Goal: Navigation & Orientation: Find specific page/section

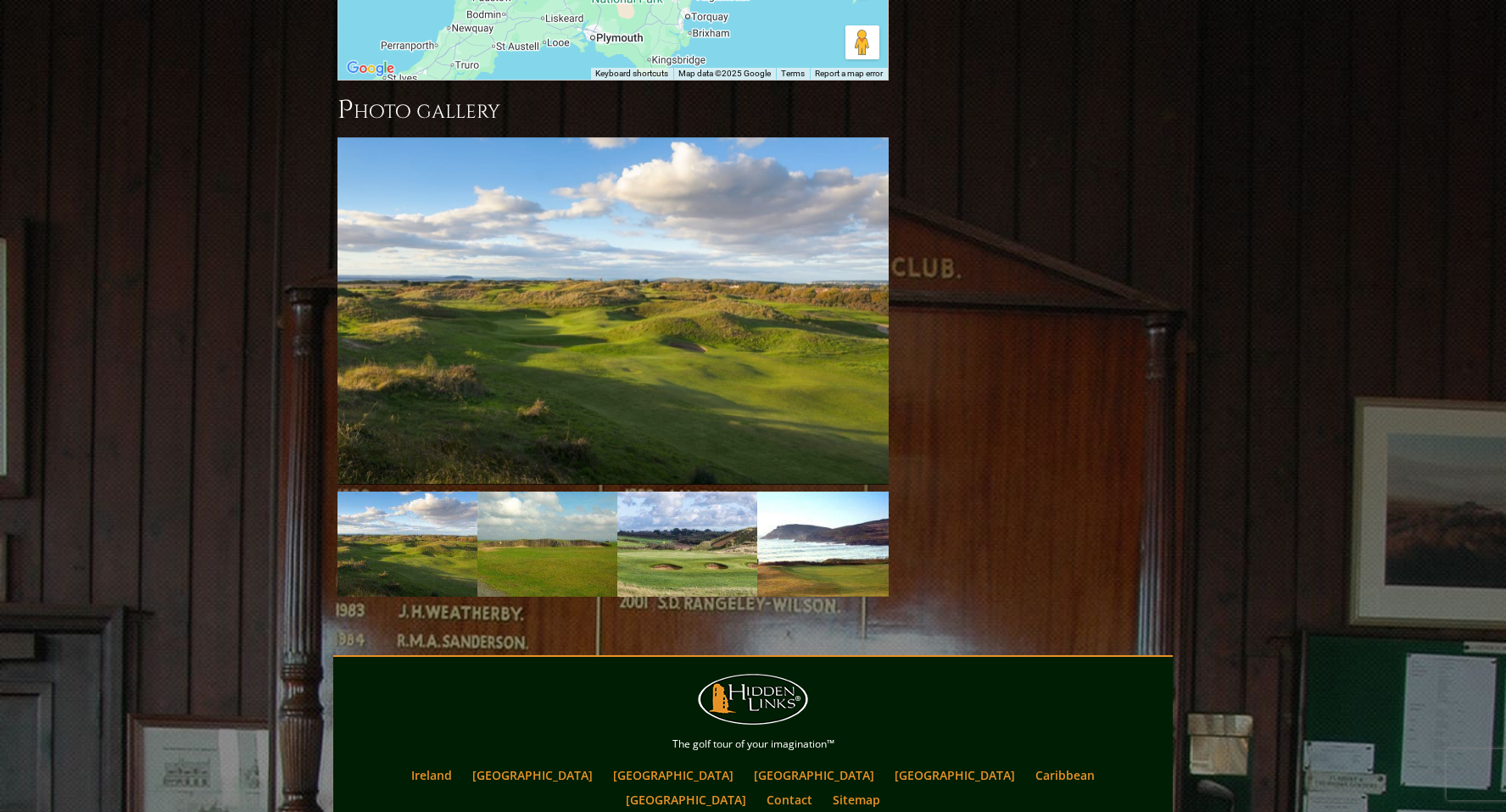
scroll to position [1625, 0]
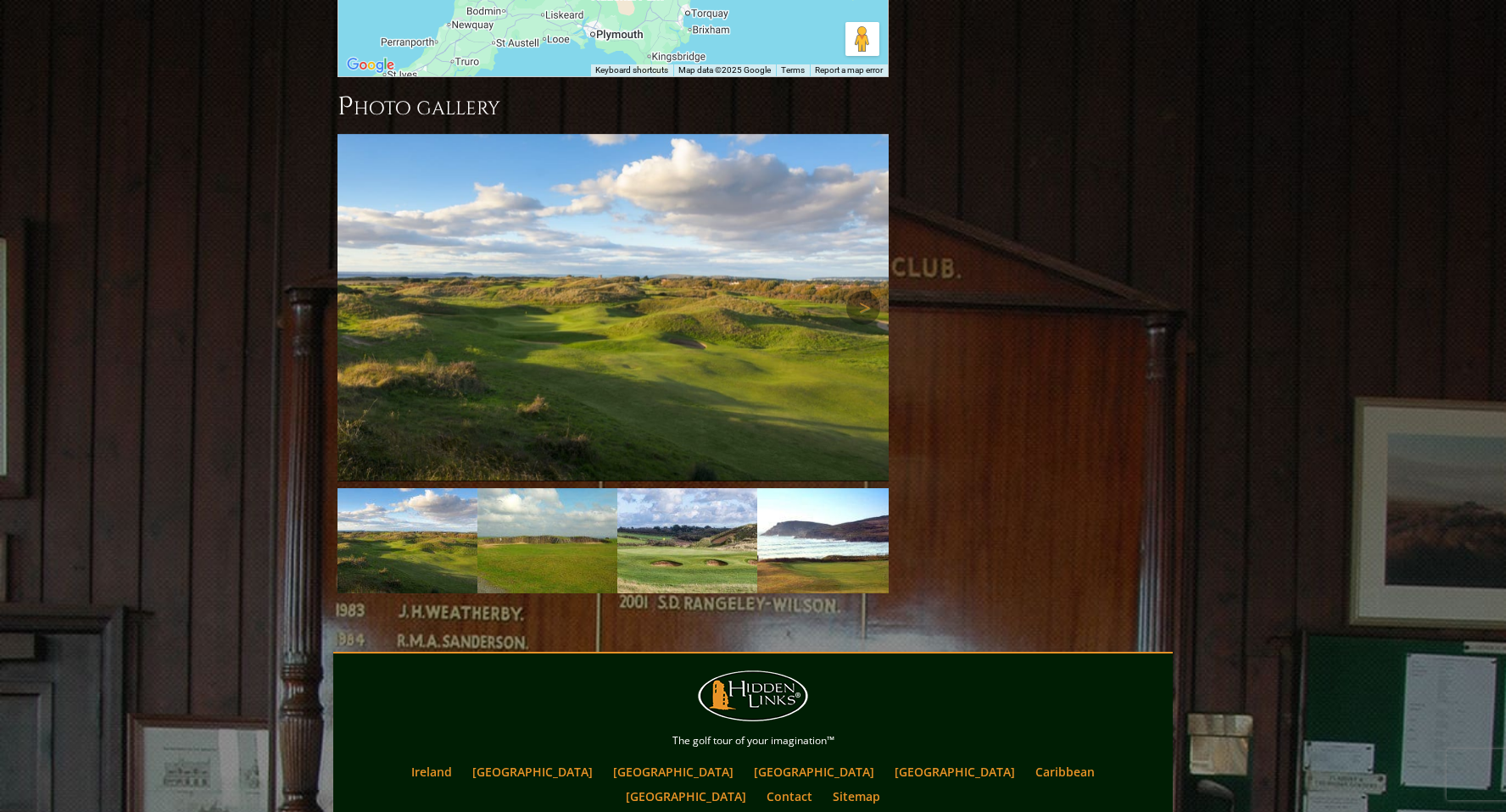
click at [573, 134] on img at bounding box center [613, 307] width 551 height 347
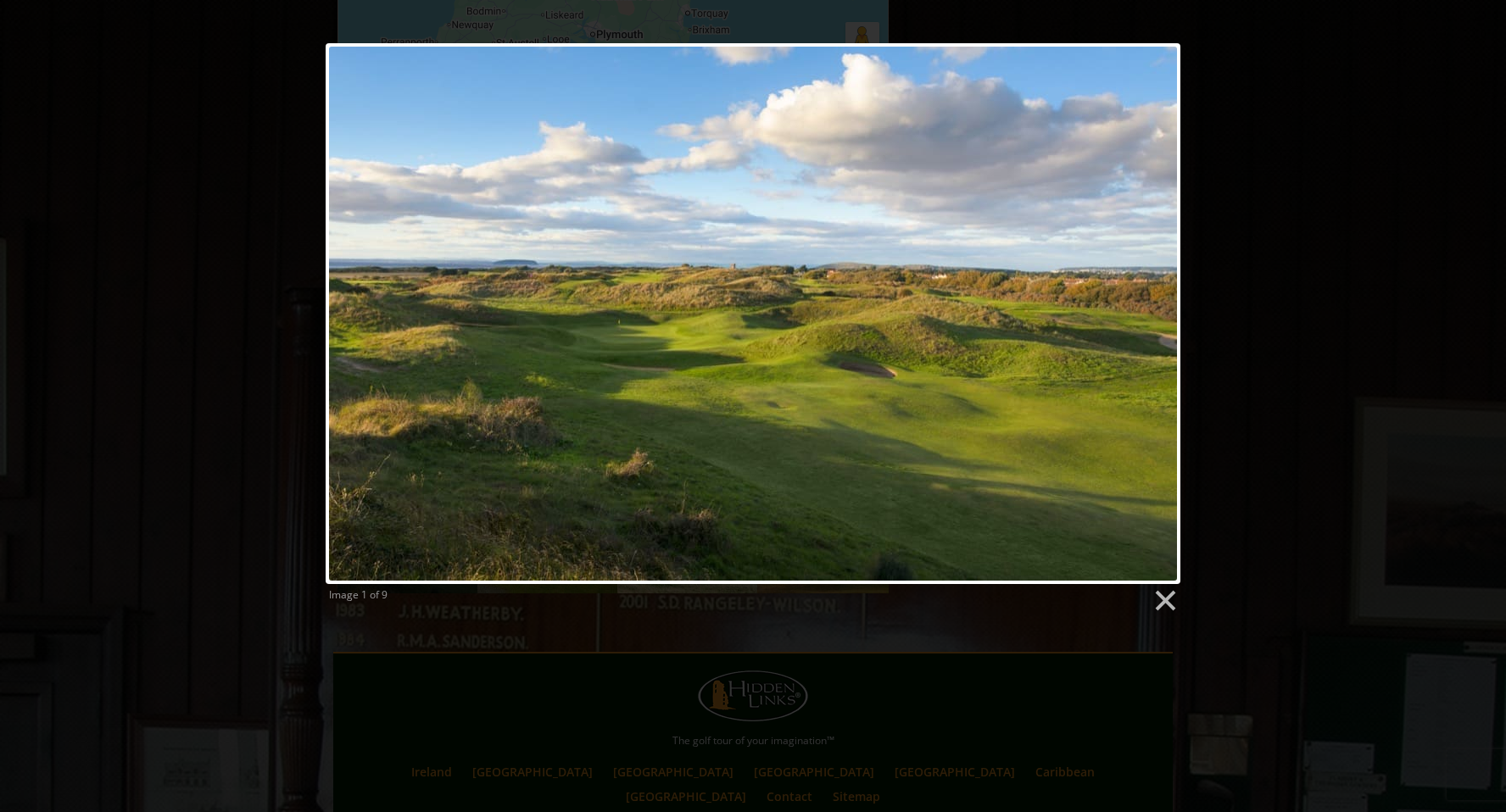
click at [229, 335] on div "Image 1 of 9" at bounding box center [753, 328] width 1506 height 570
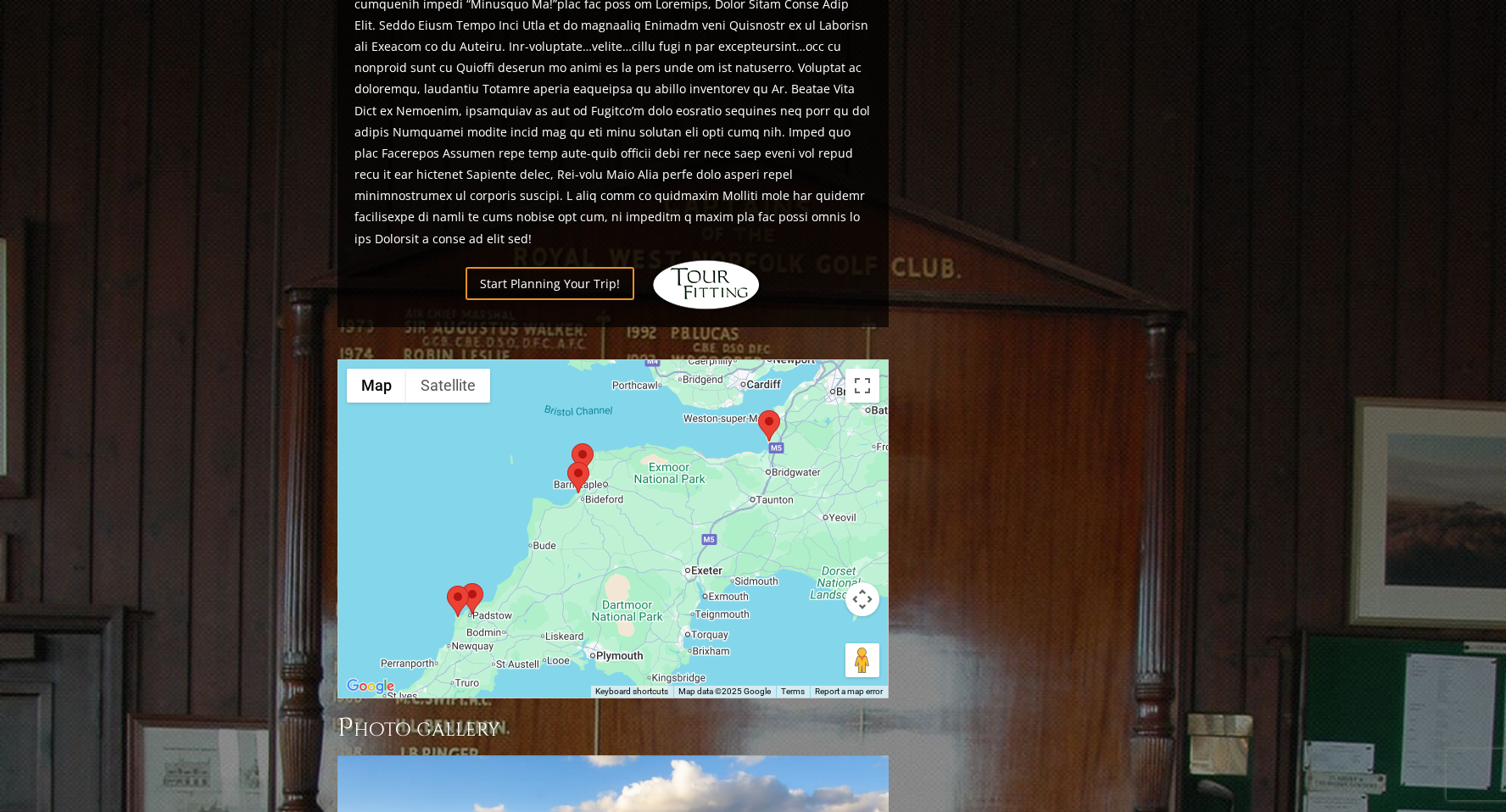
scroll to position [1043, 0]
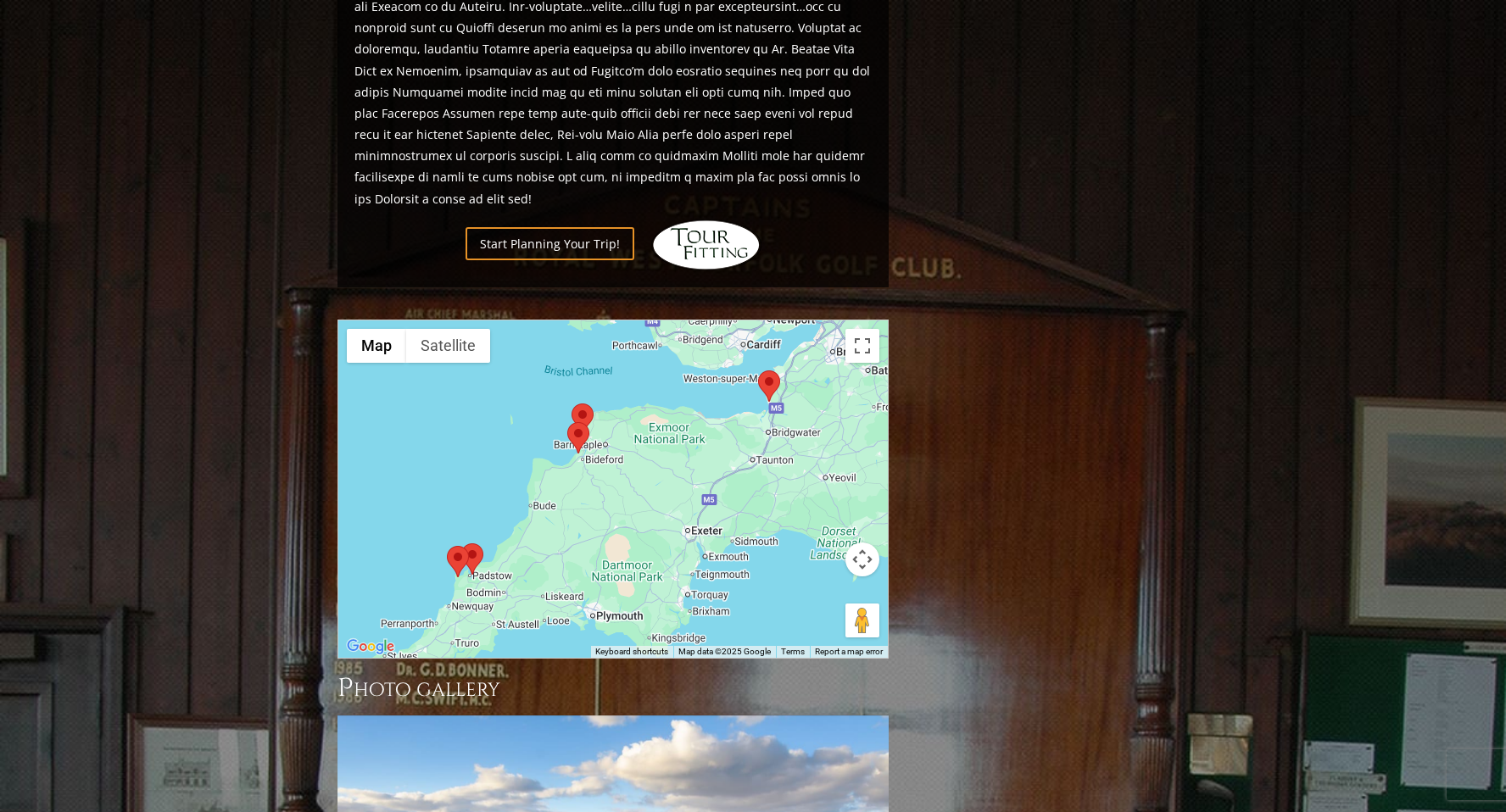
click at [564, 392] on div at bounding box center [612, 489] width 549 height 338
click at [567, 422] on area at bounding box center [567, 422] width 0 height 0
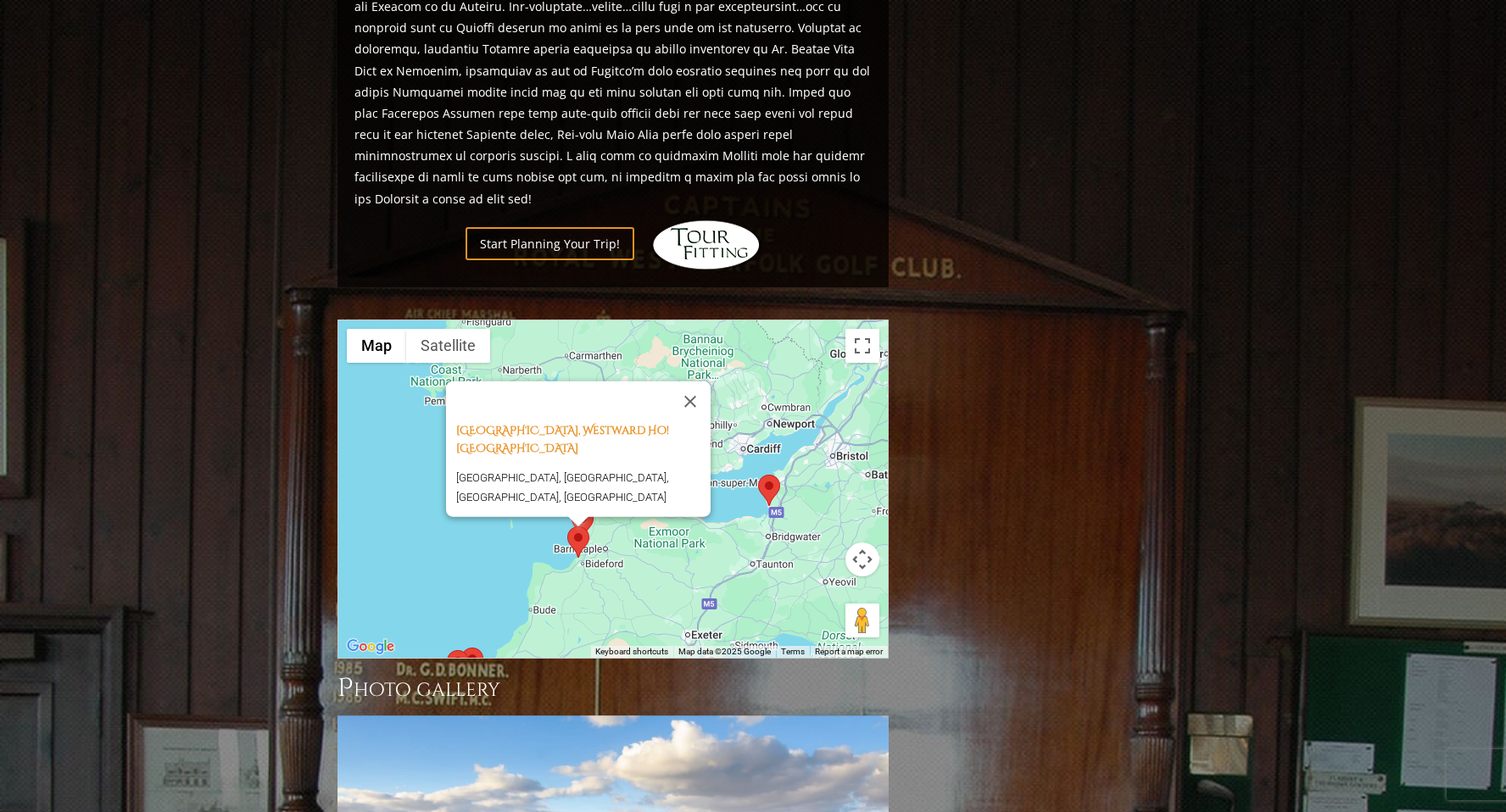
click at [616, 533] on div "[GEOGRAPHIC_DATA], Westward Ho! England [GEOGRAPHIC_DATA], [GEOGRAPHIC_DATA], […" at bounding box center [612, 489] width 549 height 338
click at [588, 517] on div at bounding box center [579, 522] width 21 height 10
click at [693, 380] on button "Close" at bounding box center [690, 400] width 41 height 41
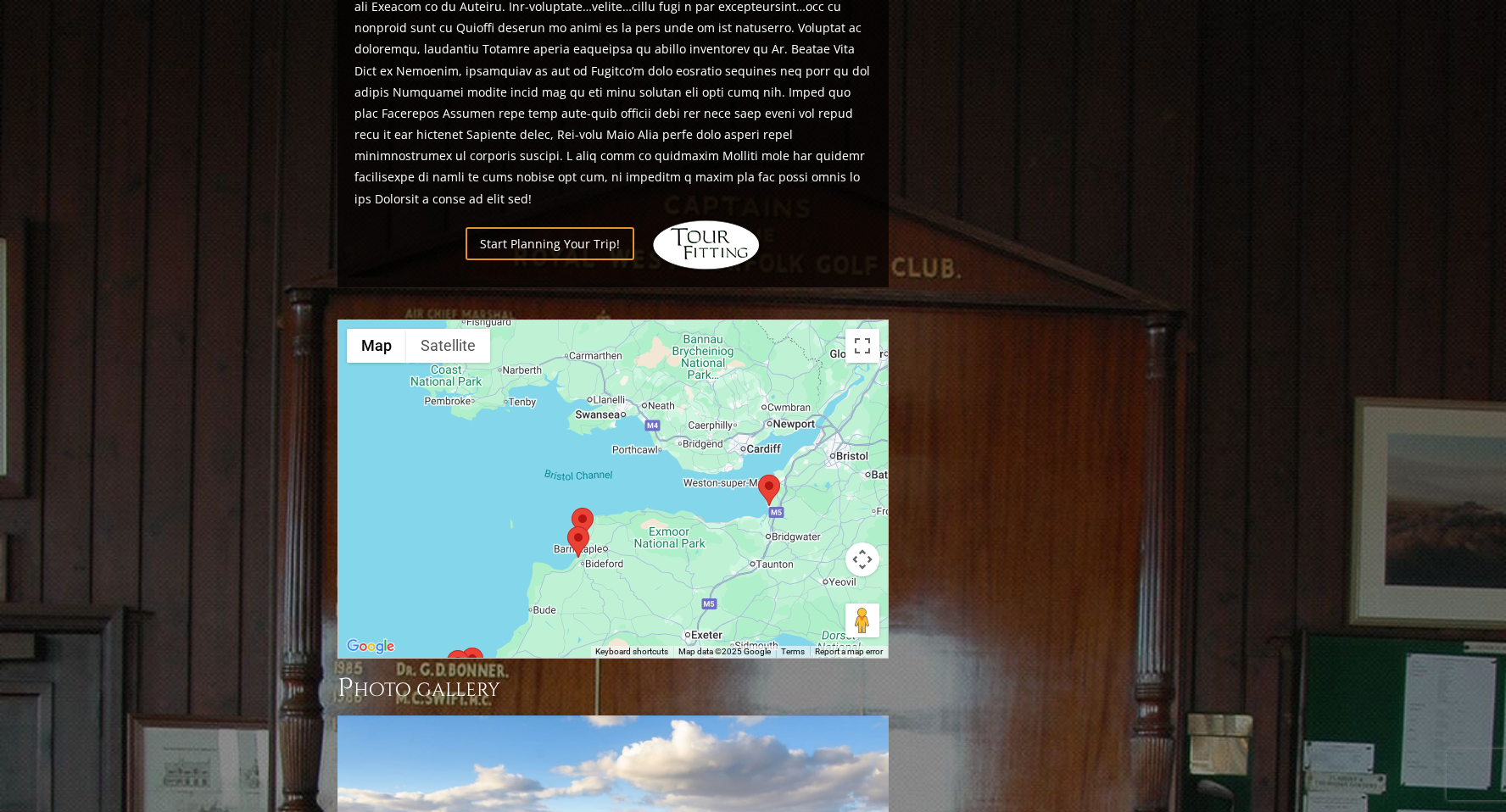
click at [571, 508] on area at bounding box center [571, 508] width 0 height 0
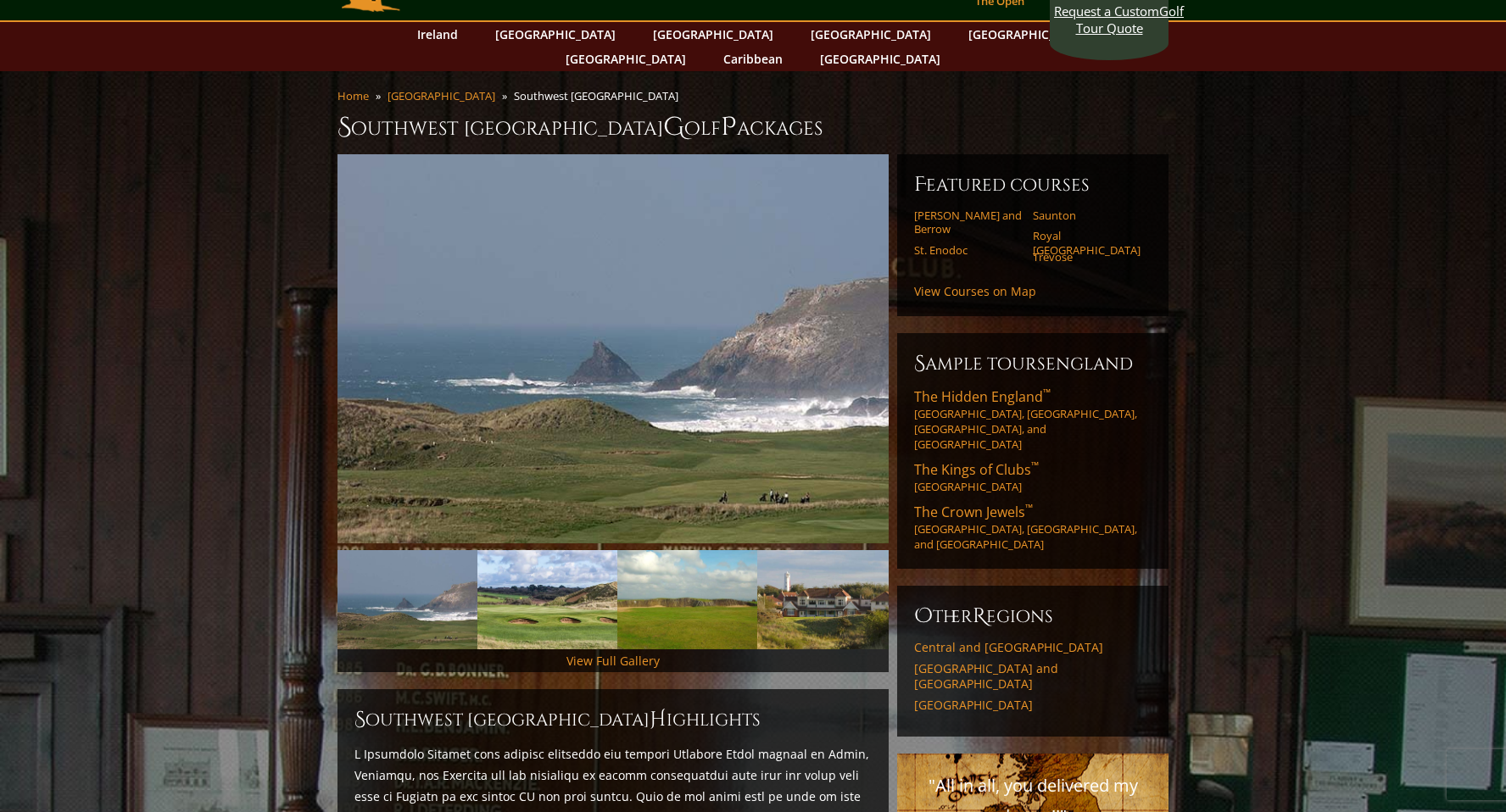
scroll to position [0, 0]
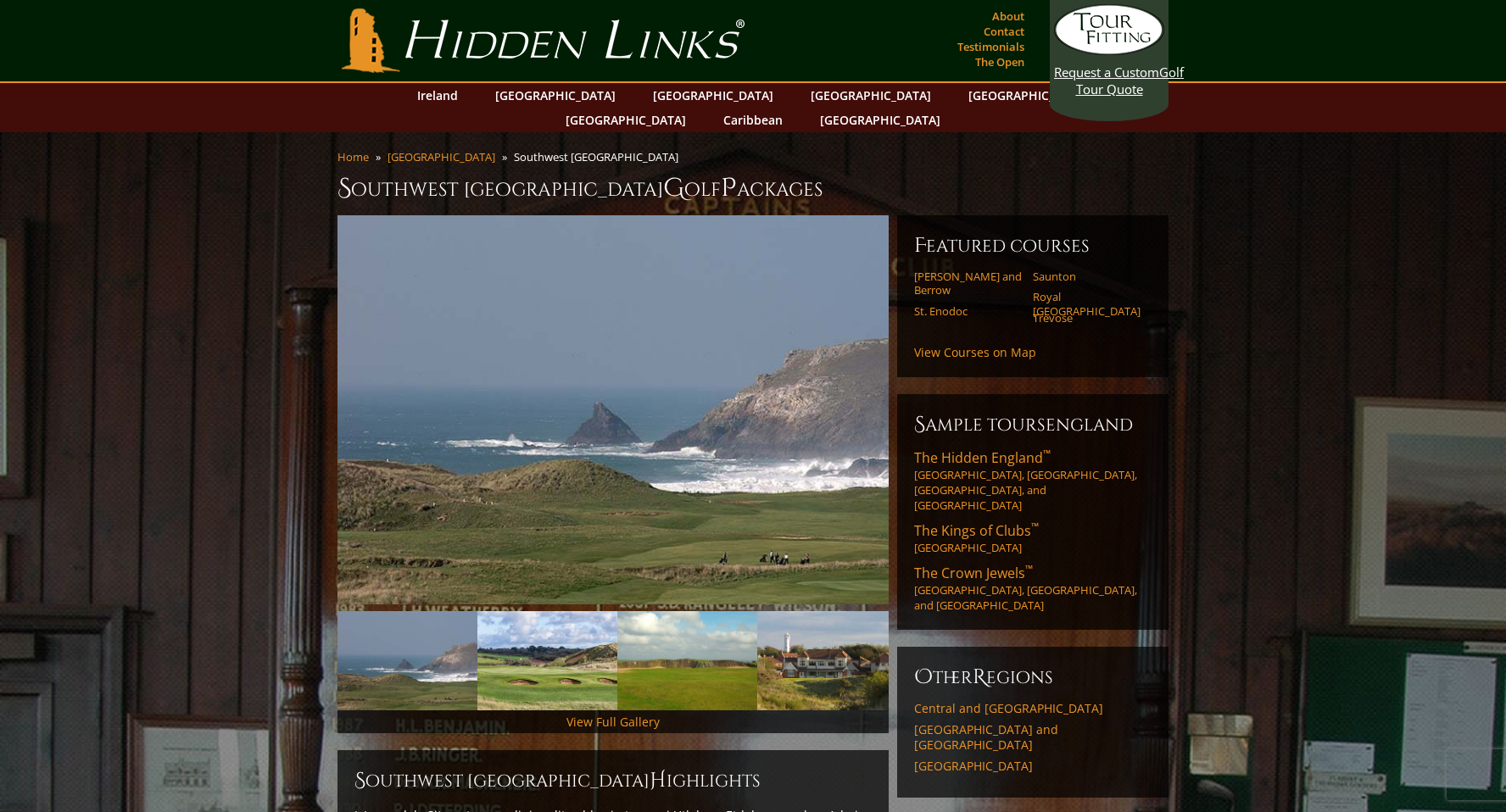
click at [796, 638] on img at bounding box center [827, 660] width 139 height 100
